Goal: Transaction & Acquisition: Purchase product/service

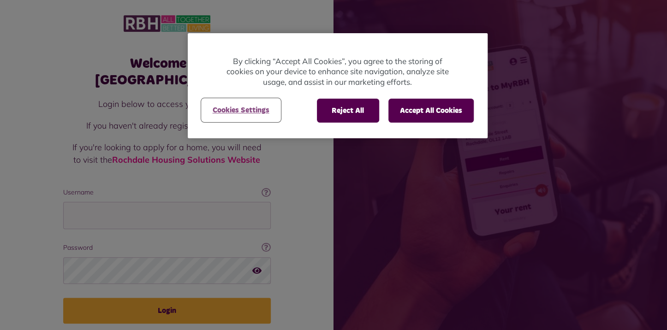
click at [248, 110] on button "Cookies Settings" at bounding box center [241, 110] width 79 height 23
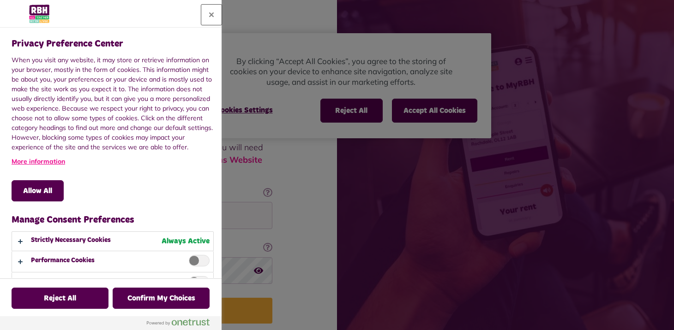
click at [211, 13] on button "Close" at bounding box center [211, 15] width 20 height 20
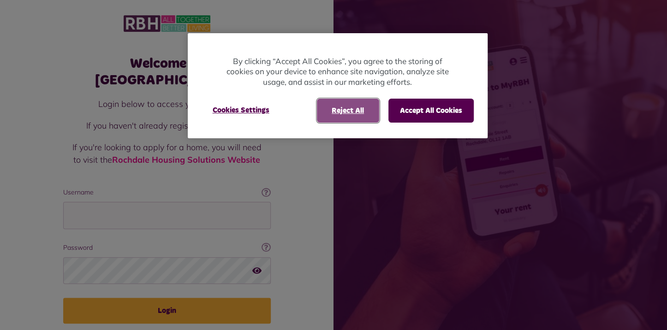
click at [356, 114] on button "Reject All" at bounding box center [348, 111] width 62 height 24
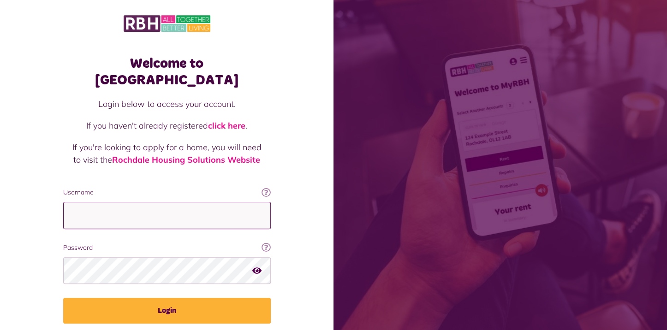
click at [85, 203] on input "Username" at bounding box center [167, 215] width 208 height 27
type input "**********"
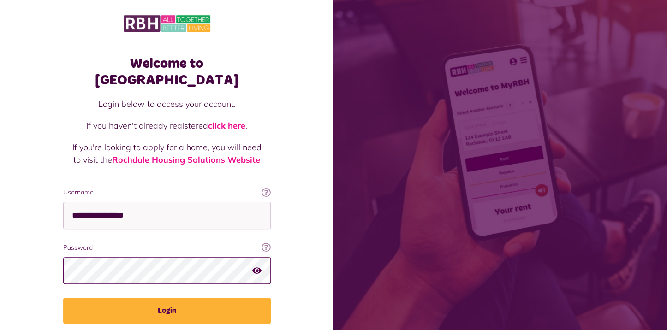
click at [63, 298] on button "Login" at bounding box center [167, 311] width 208 height 26
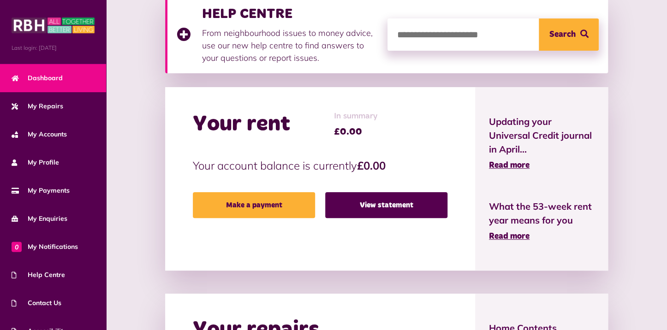
scroll to position [138, 0]
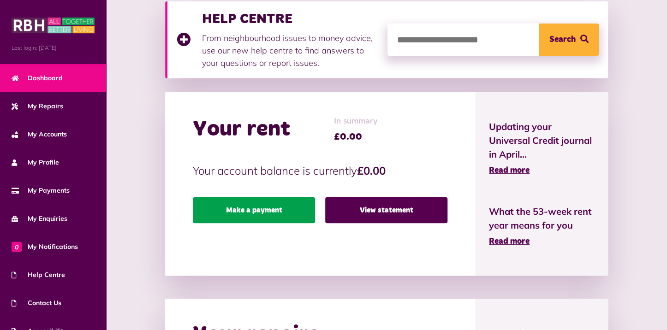
click at [262, 210] on link "Make a payment" at bounding box center [254, 210] width 122 height 26
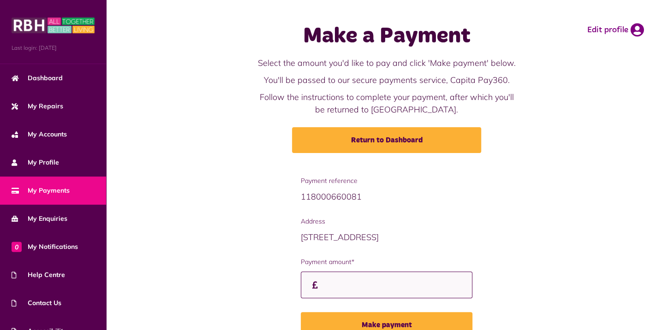
click at [338, 287] on input "Payment amount*" at bounding box center [387, 285] width 172 height 27
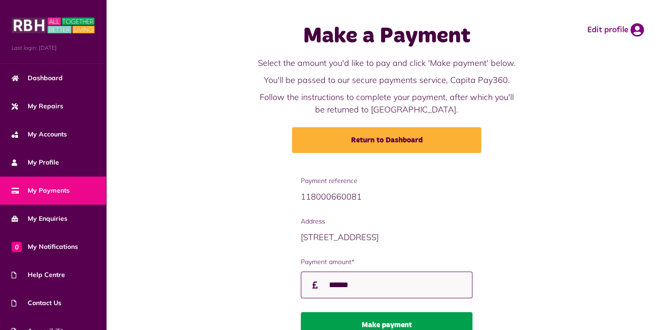
type input "******"
click at [378, 324] on button "Make payment" at bounding box center [387, 325] width 172 height 26
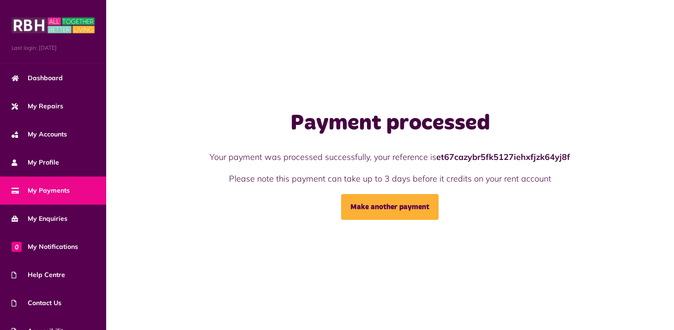
scroll to position [42, 0]
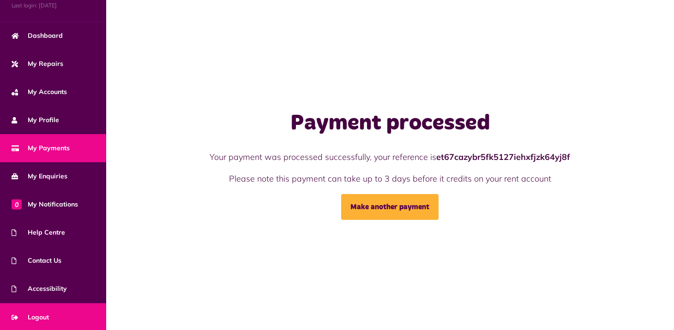
click at [46, 314] on span "Logout" at bounding box center [30, 318] width 37 height 10
